Goal: Task Accomplishment & Management: Use online tool/utility

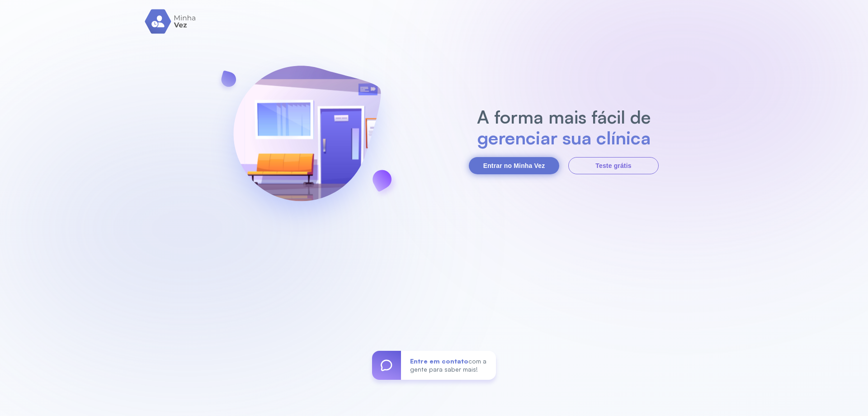
click at [492, 163] on button "Entrar no Minha Vez" at bounding box center [514, 165] width 90 height 17
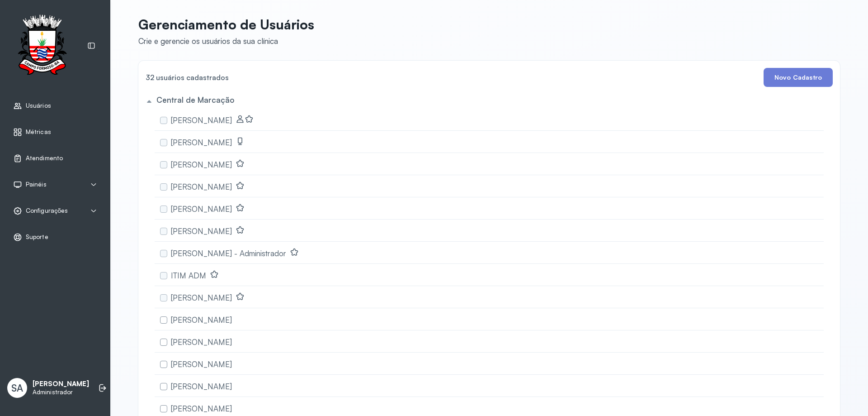
click at [33, 154] on span "Atendimento" at bounding box center [44, 158] width 37 height 8
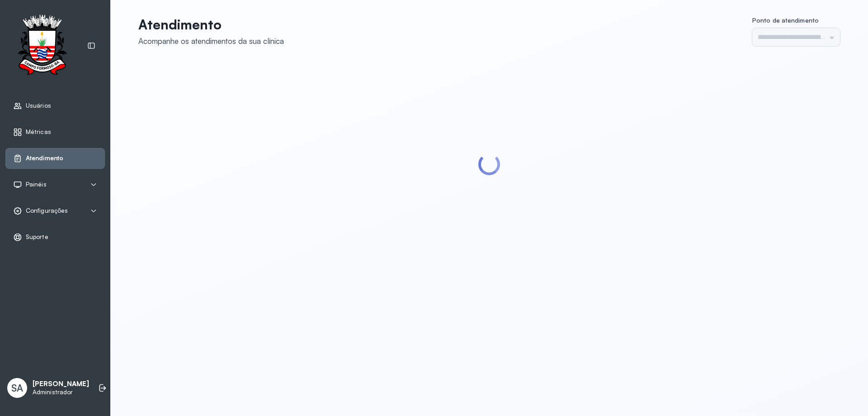
type input "******"
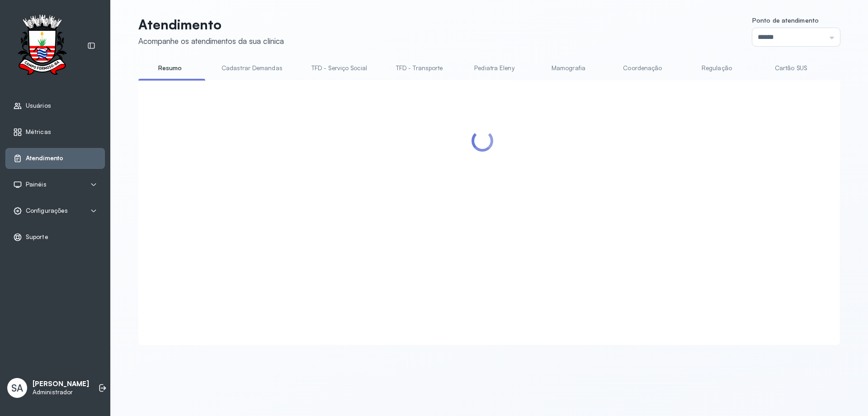
click at [634, 70] on link "Coordenação" at bounding box center [642, 68] width 63 height 15
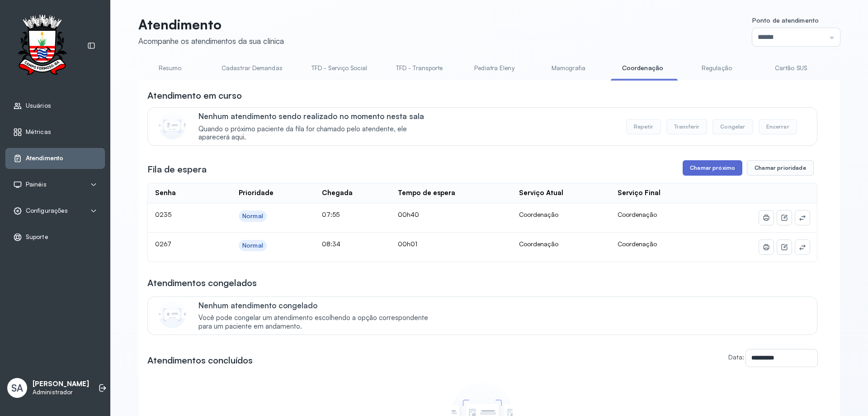
click at [718, 168] on button "Chamar próximo" at bounding box center [713, 167] width 60 height 15
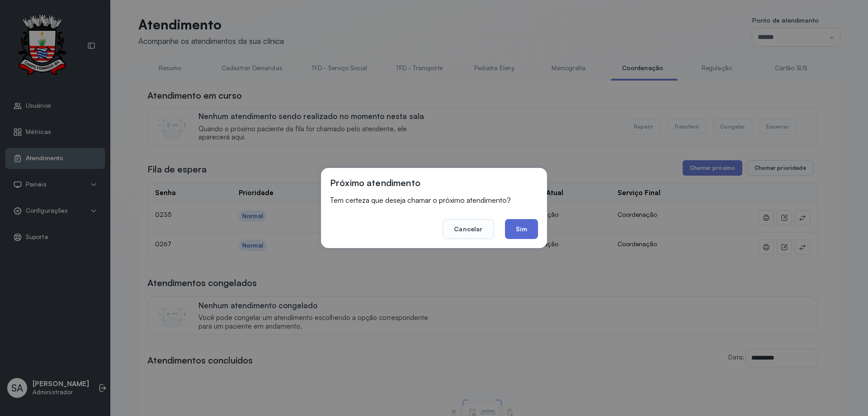
click at [528, 232] on button "Sim" at bounding box center [521, 229] width 33 height 20
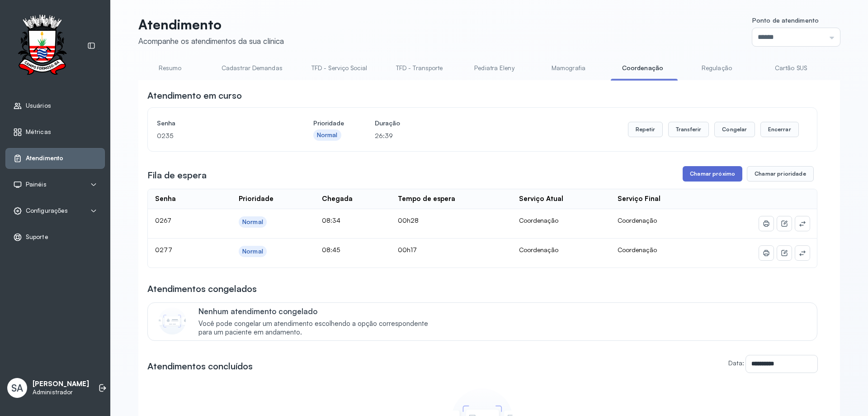
click at [723, 178] on button "Chamar próximo" at bounding box center [713, 173] width 60 height 15
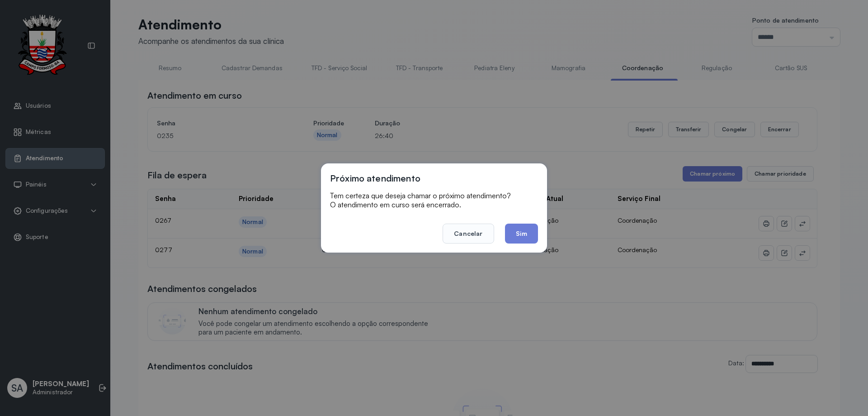
click at [534, 229] on button "Sim" at bounding box center [521, 233] width 33 height 20
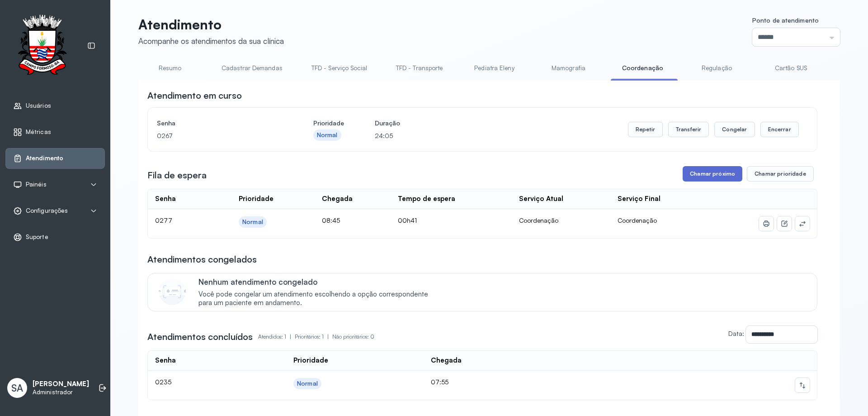
click at [694, 173] on button "Chamar próximo" at bounding box center [713, 173] width 60 height 15
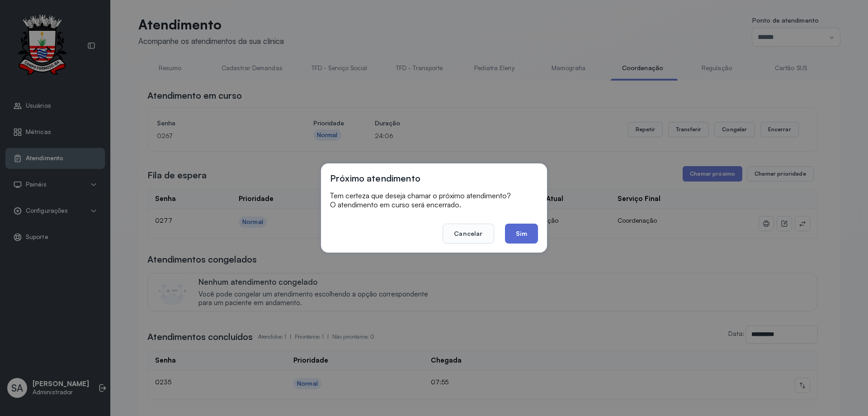
click at [530, 225] on button "Sim" at bounding box center [521, 233] width 33 height 20
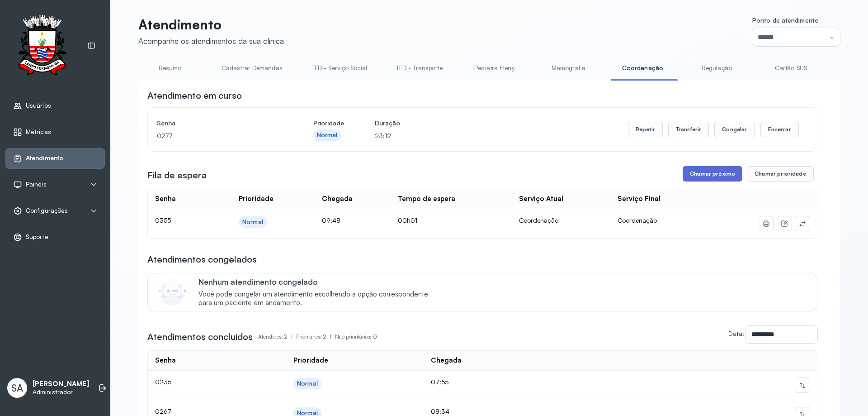
click at [708, 169] on button "Chamar próximo" at bounding box center [713, 173] width 60 height 15
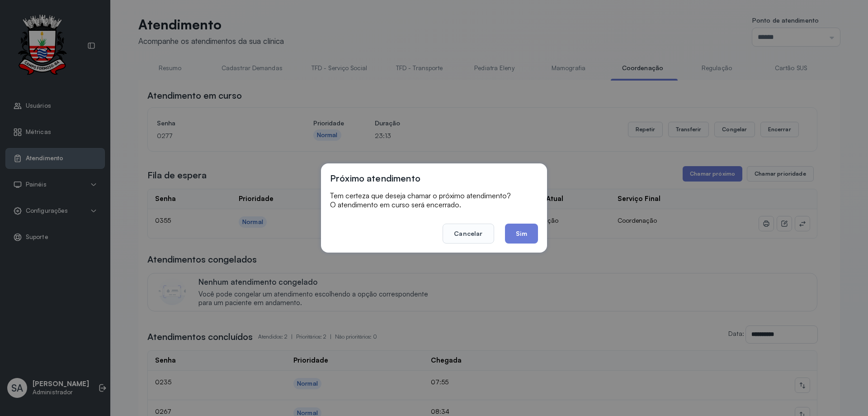
click at [520, 221] on footer "Cancelar Sim" at bounding box center [434, 227] width 208 height 33
click at [520, 231] on button "Sim" at bounding box center [521, 233] width 33 height 20
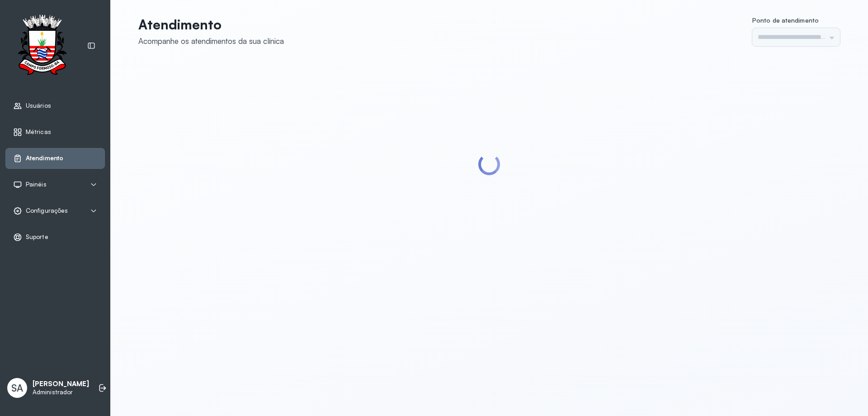
type input "******"
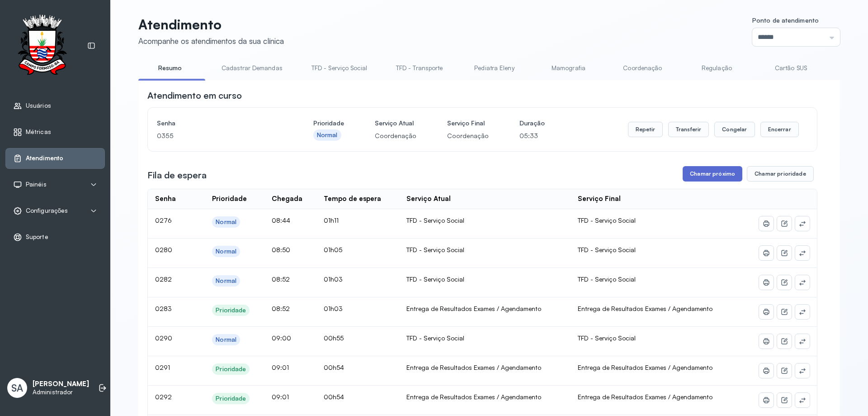
click at [687, 174] on button "Chamar próximo" at bounding box center [713, 173] width 60 height 15
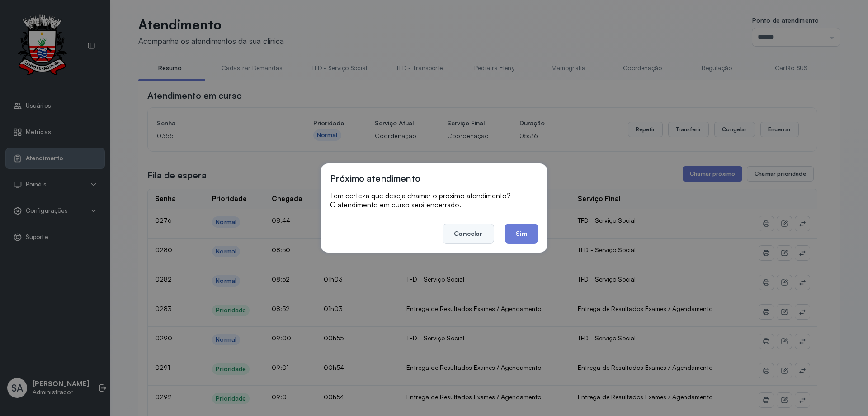
click at [465, 234] on button "Cancelar" at bounding box center [468, 233] width 51 height 20
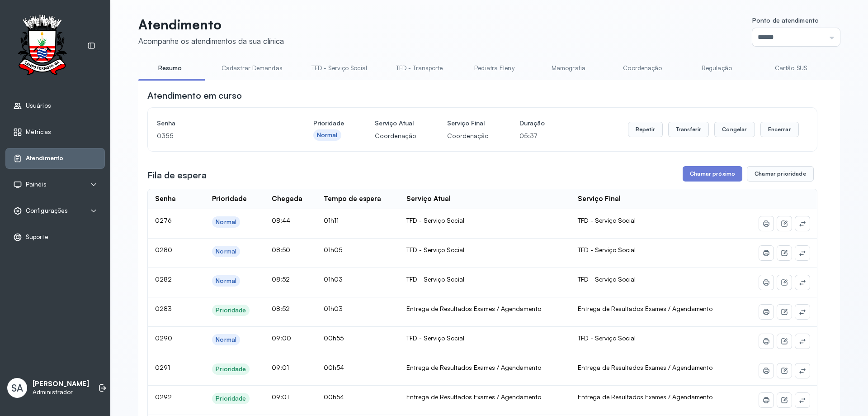
click at [638, 66] on link "Coordenação" at bounding box center [642, 68] width 63 height 15
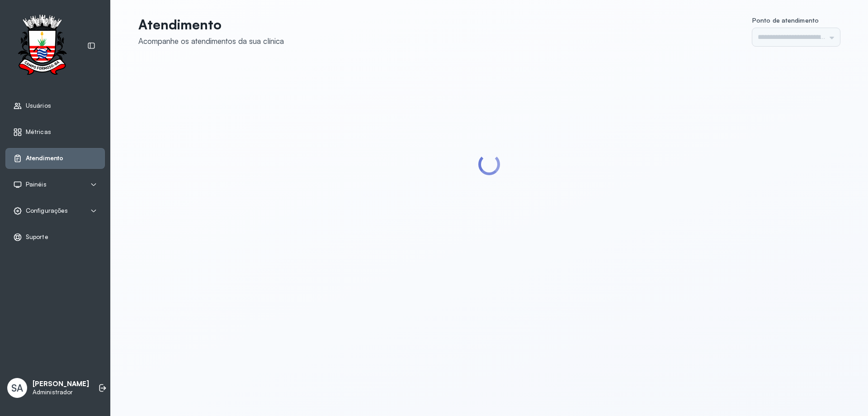
type input "******"
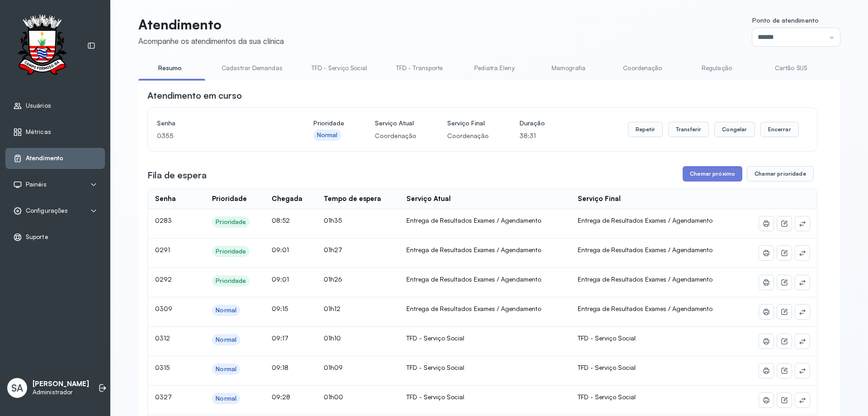
click at [645, 66] on link "Coordenação" at bounding box center [642, 68] width 63 height 15
